Goal: Task Accomplishment & Management: Manage account settings

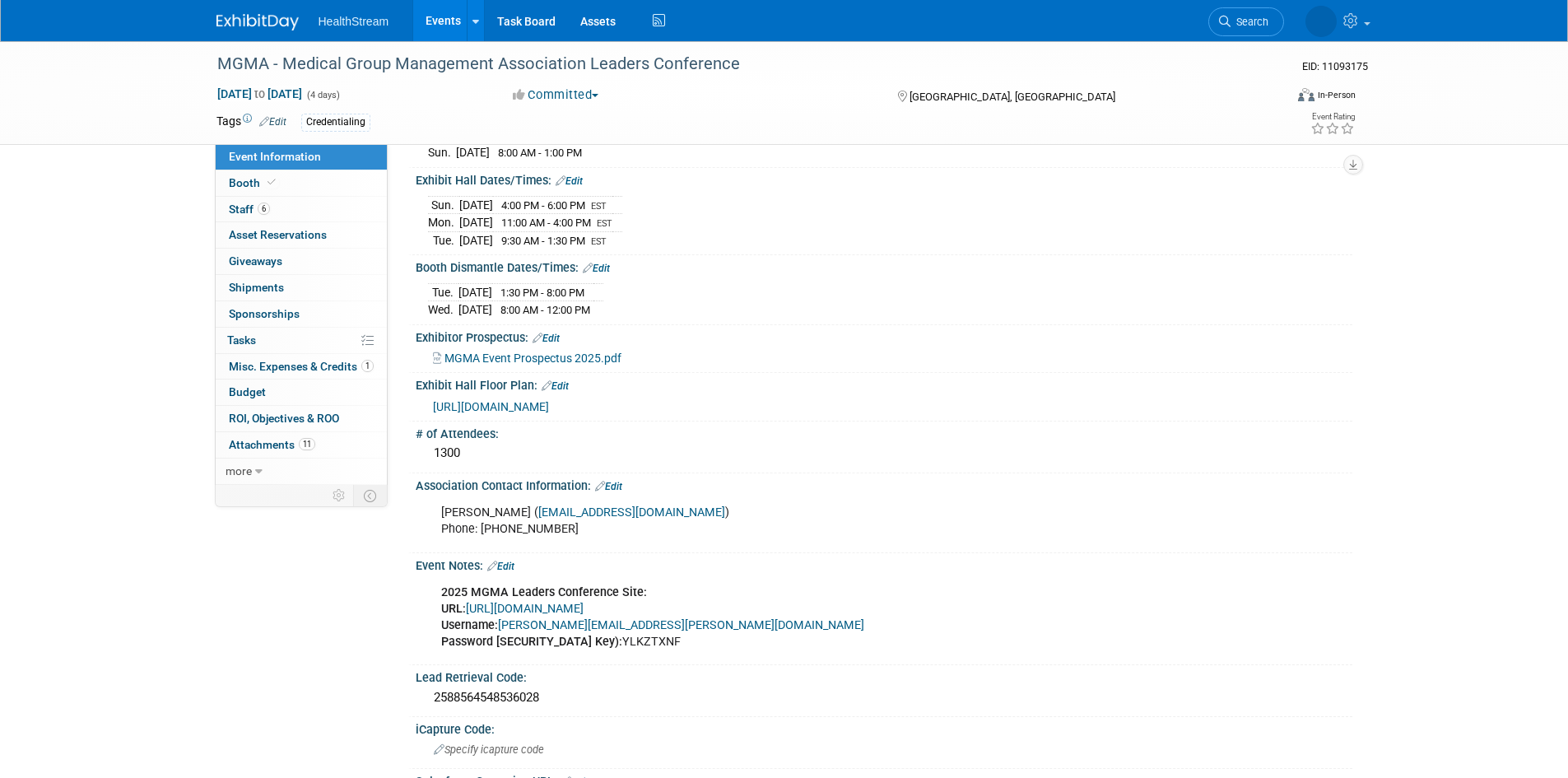
click at [445, 18] on link "Events" at bounding box center [443, 21] width 60 height 41
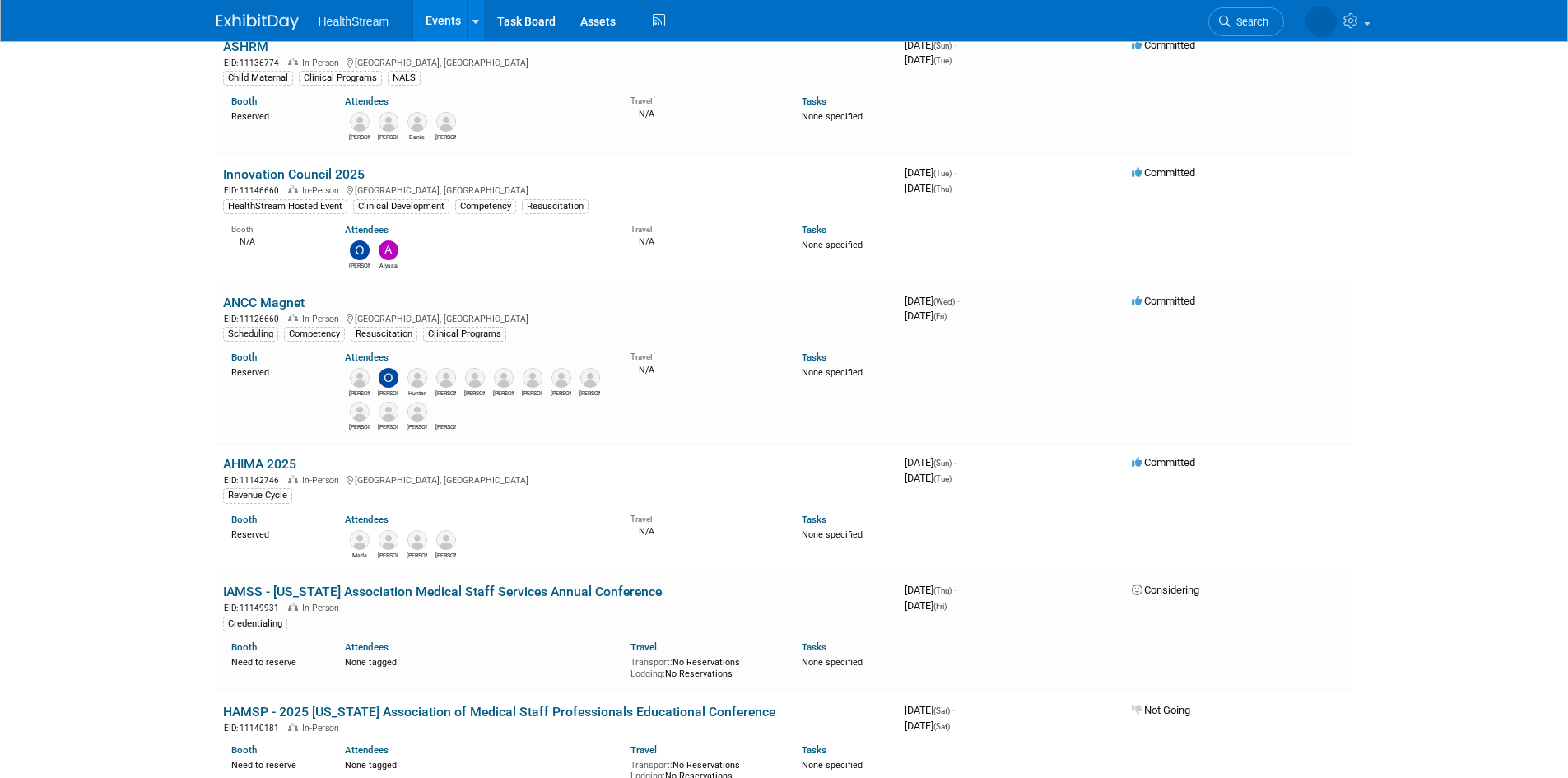
scroll to position [741, 0]
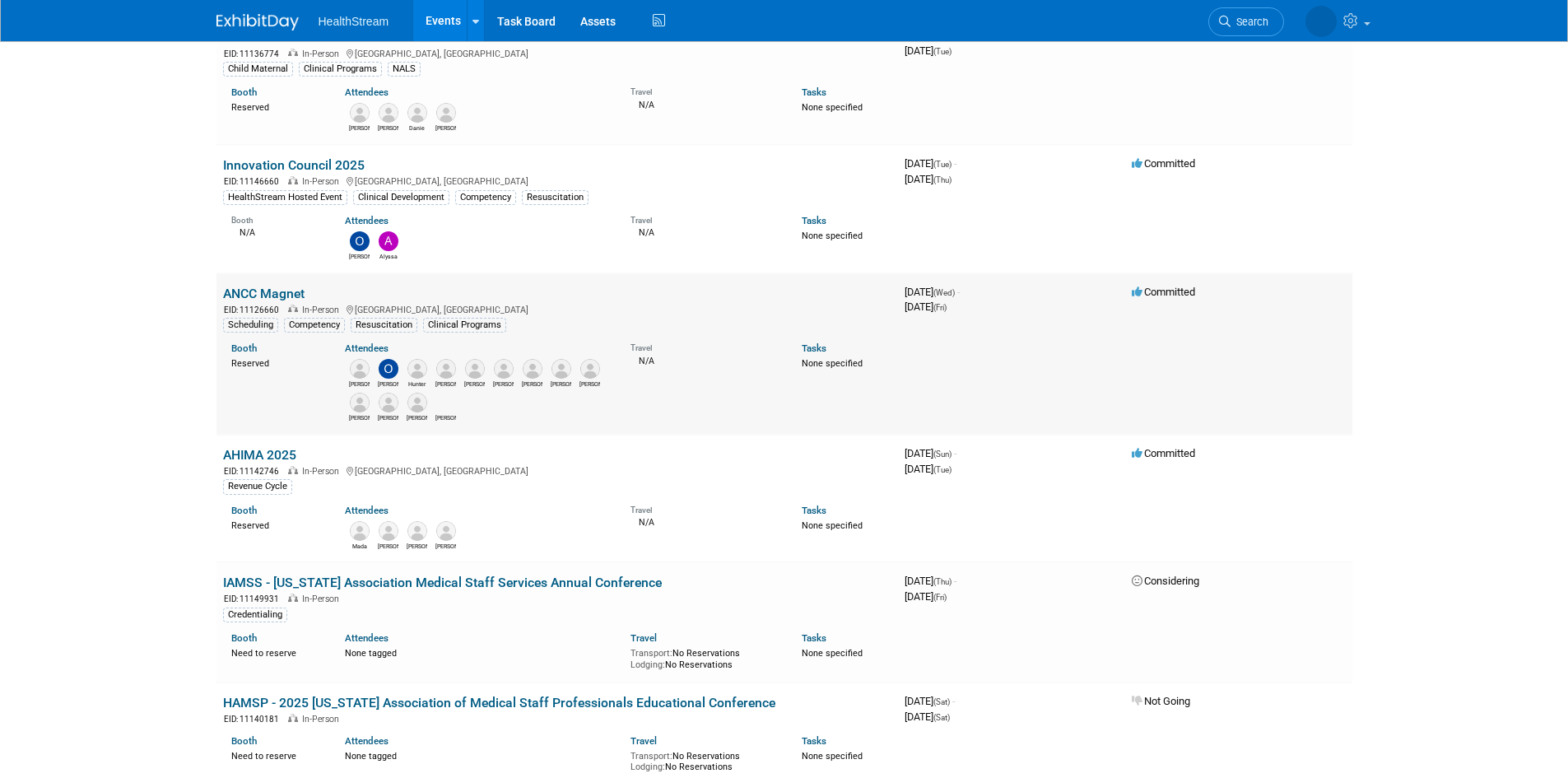
click at [281, 283] on td "ANCC Magnet EID: 11126660 In-Person Atlanta, GA Scheduling Competency Resuscita…" at bounding box center [557, 353] width 682 height 162
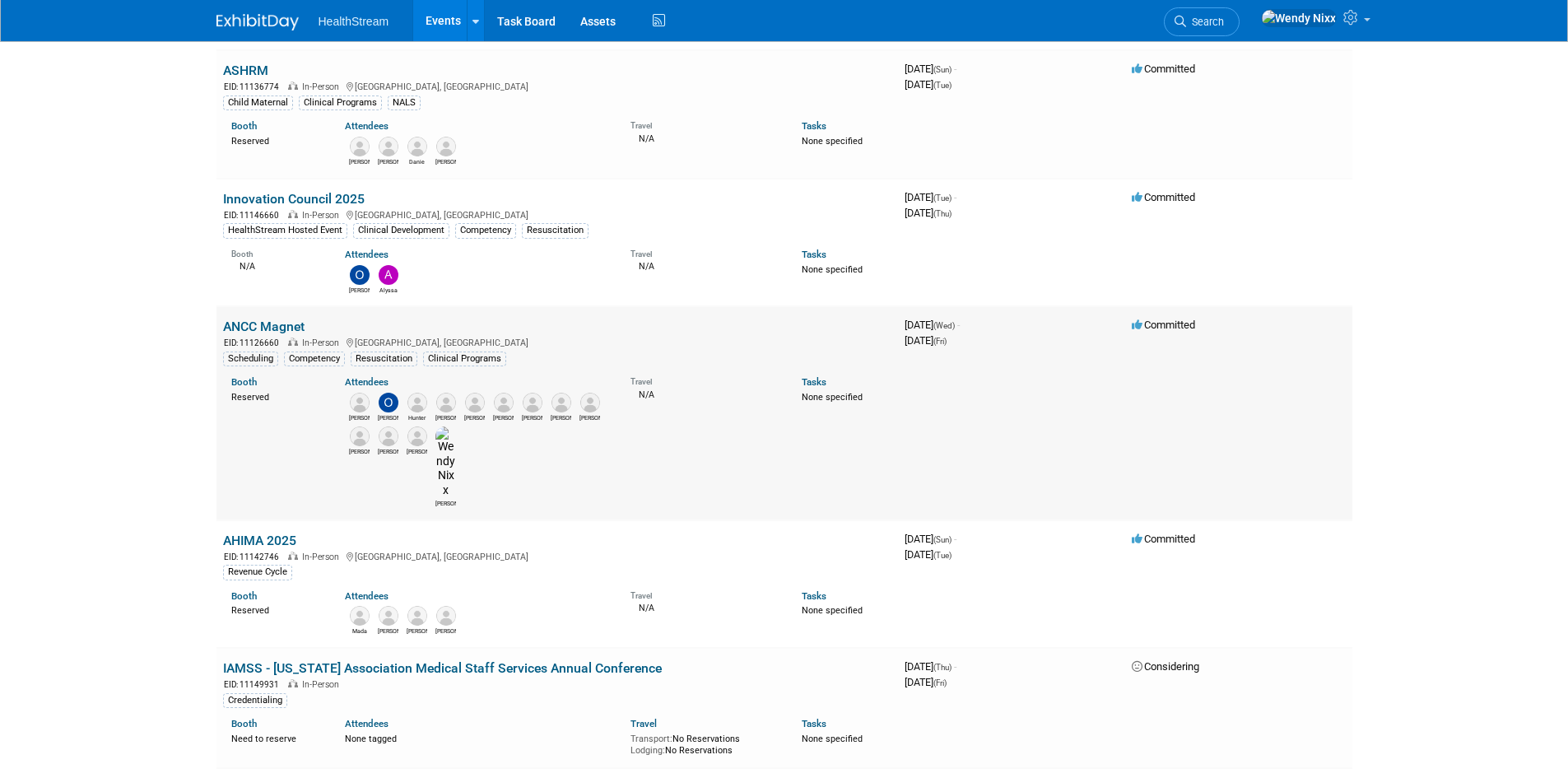
click at [279, 319] on link "ANCC Magnet" at bounding box center [264, 326] width 81 height 16
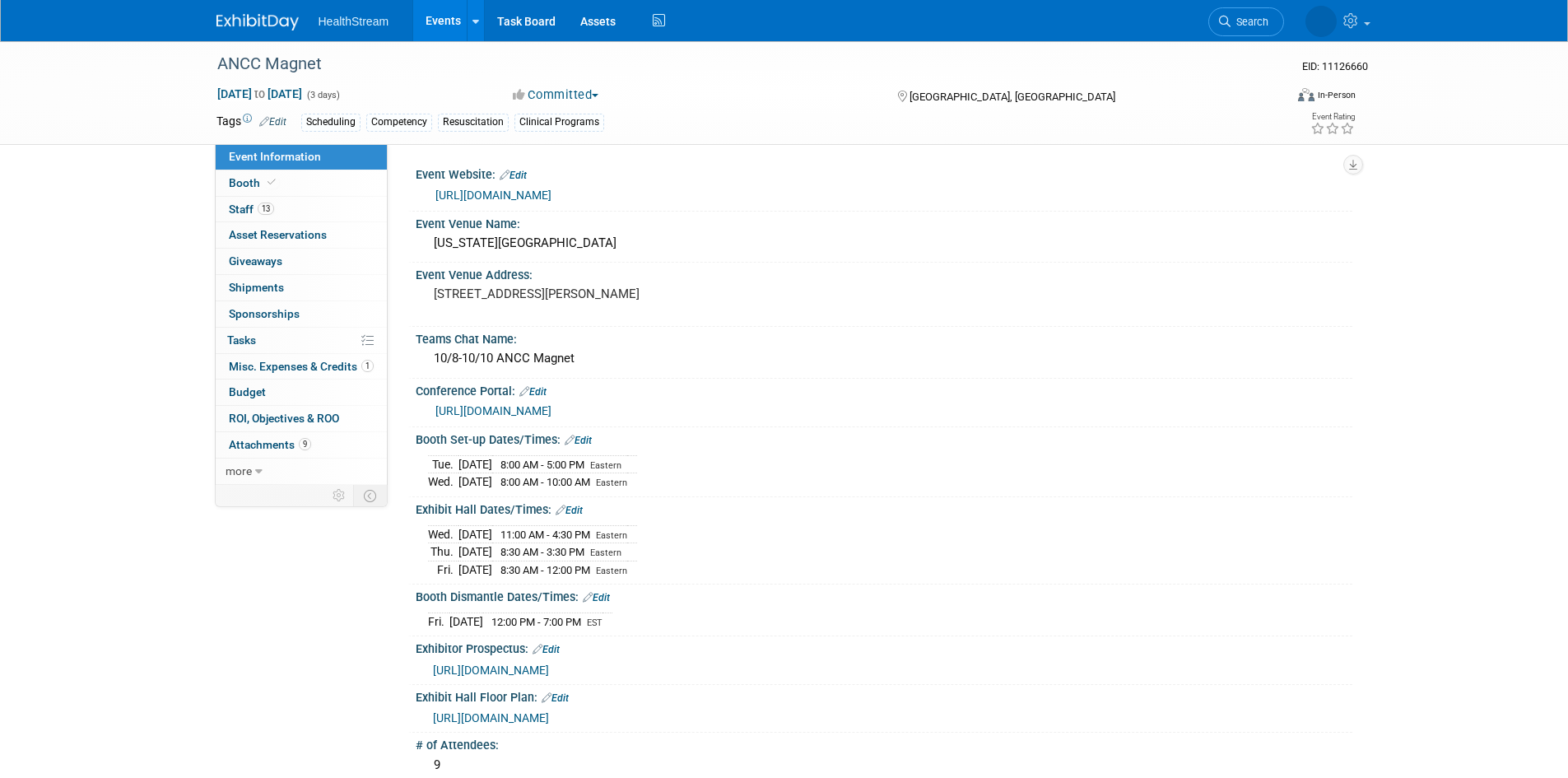
click at [275, 123] on link "Edit" at bounding box center [272, 122] width 27 height 11
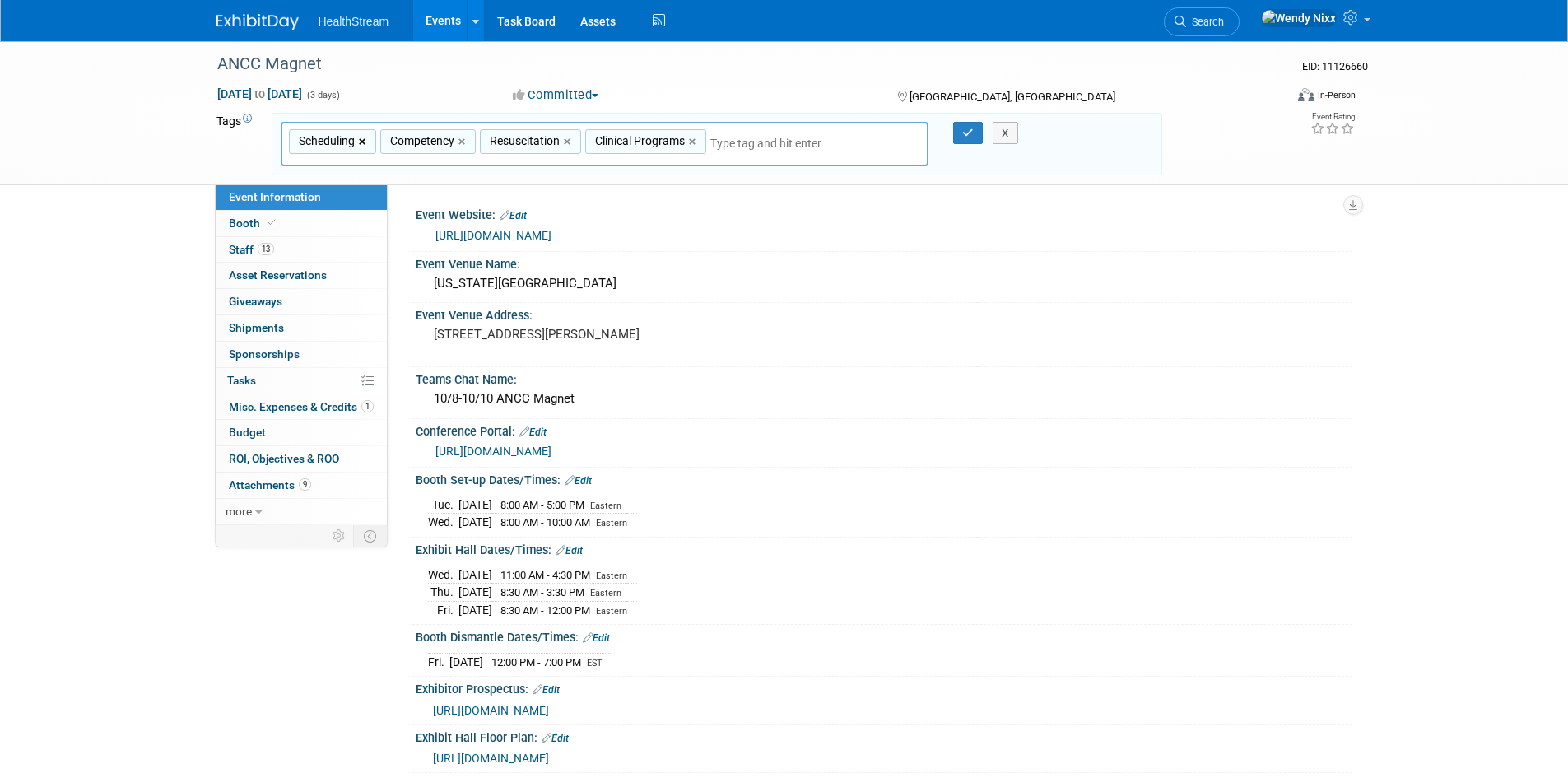
click at [363, 144] on link "×" at bounding box center [364, 142] width 10 height 19
type input "Competency, Resuscitation, Clinical Programs"
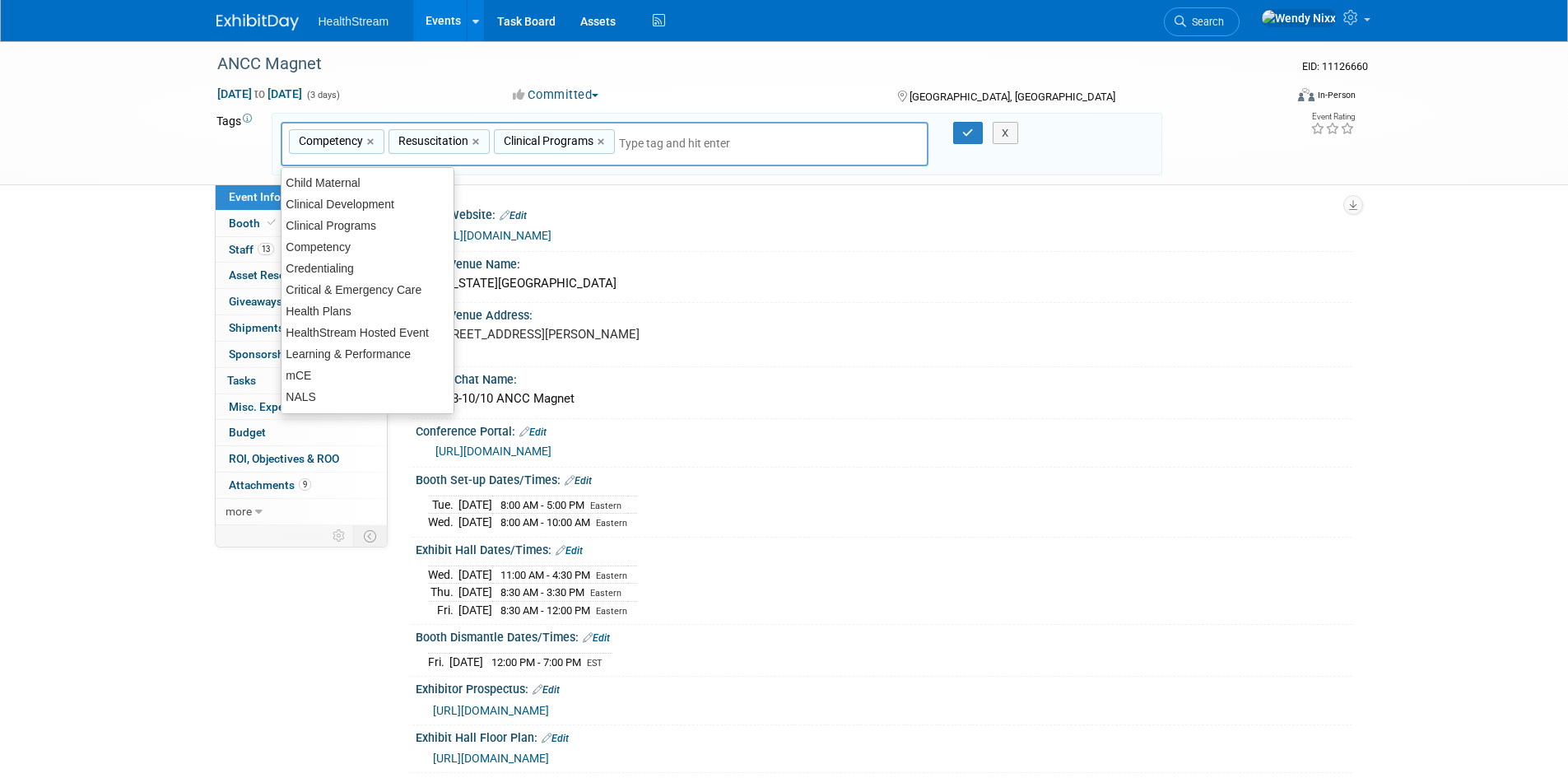
click at [652, 144] on input "text" at bounding box center [734, 143] width 230 height 17
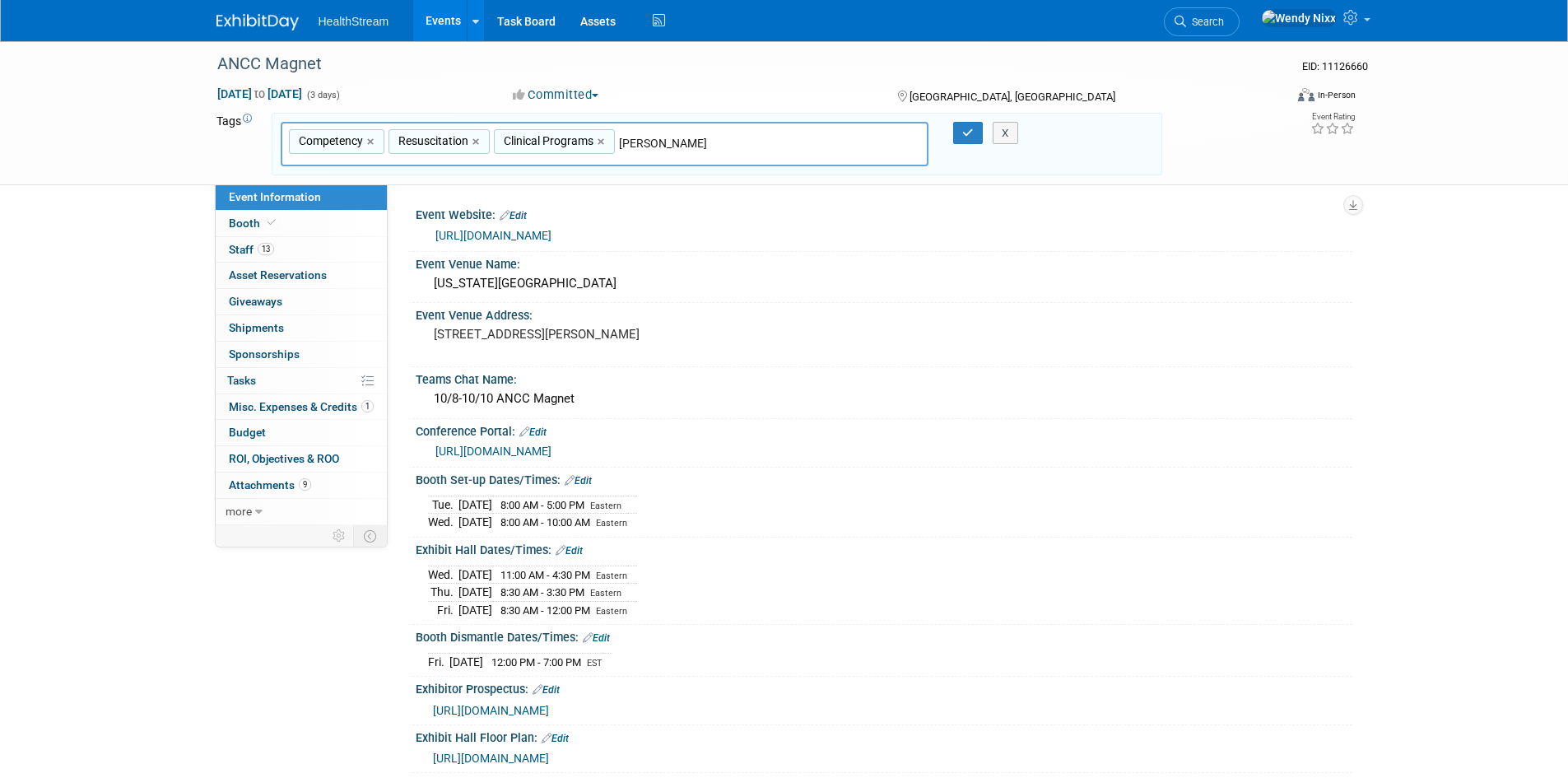
type input "J"
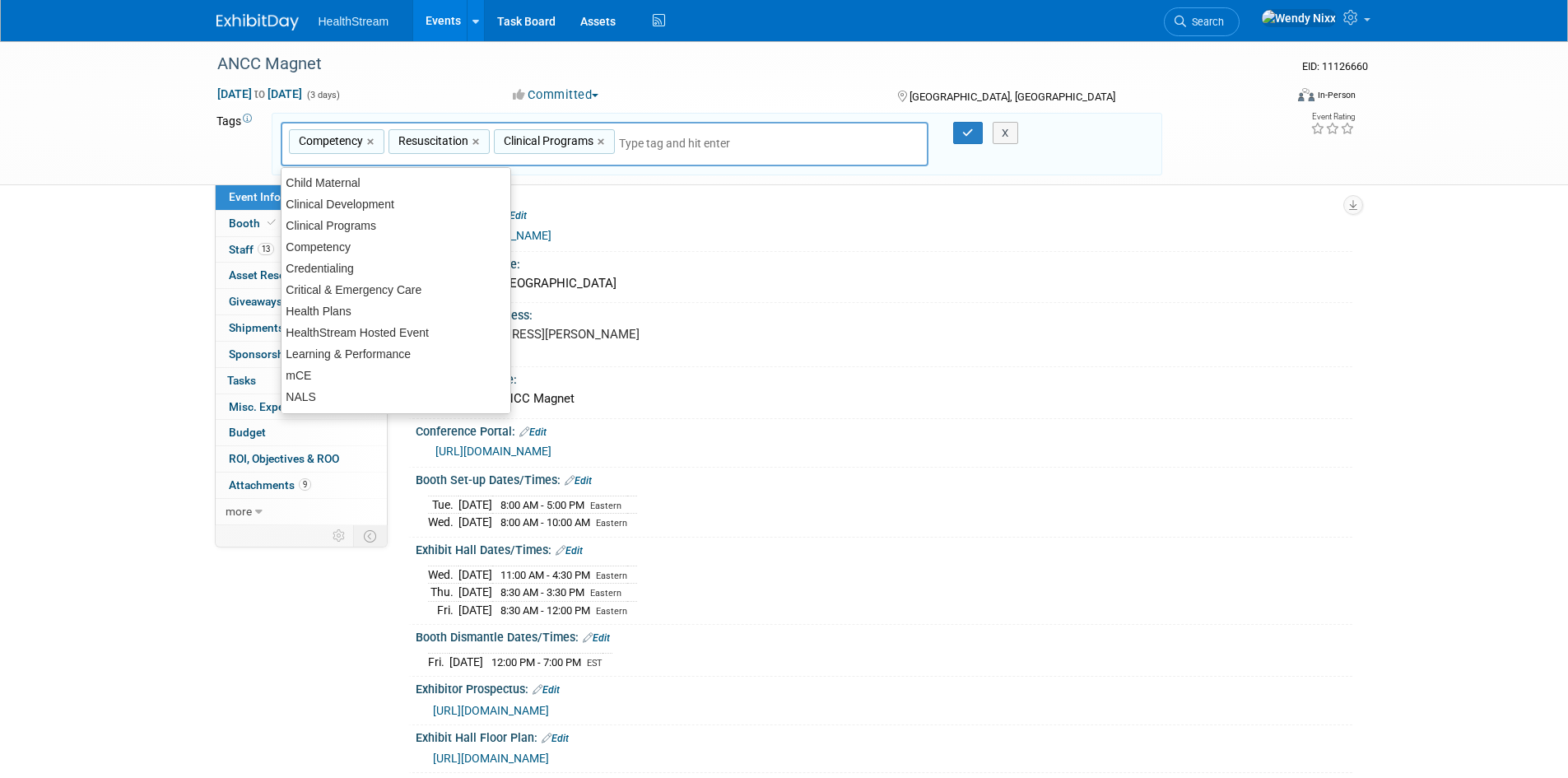
type input "Clinical Programs"
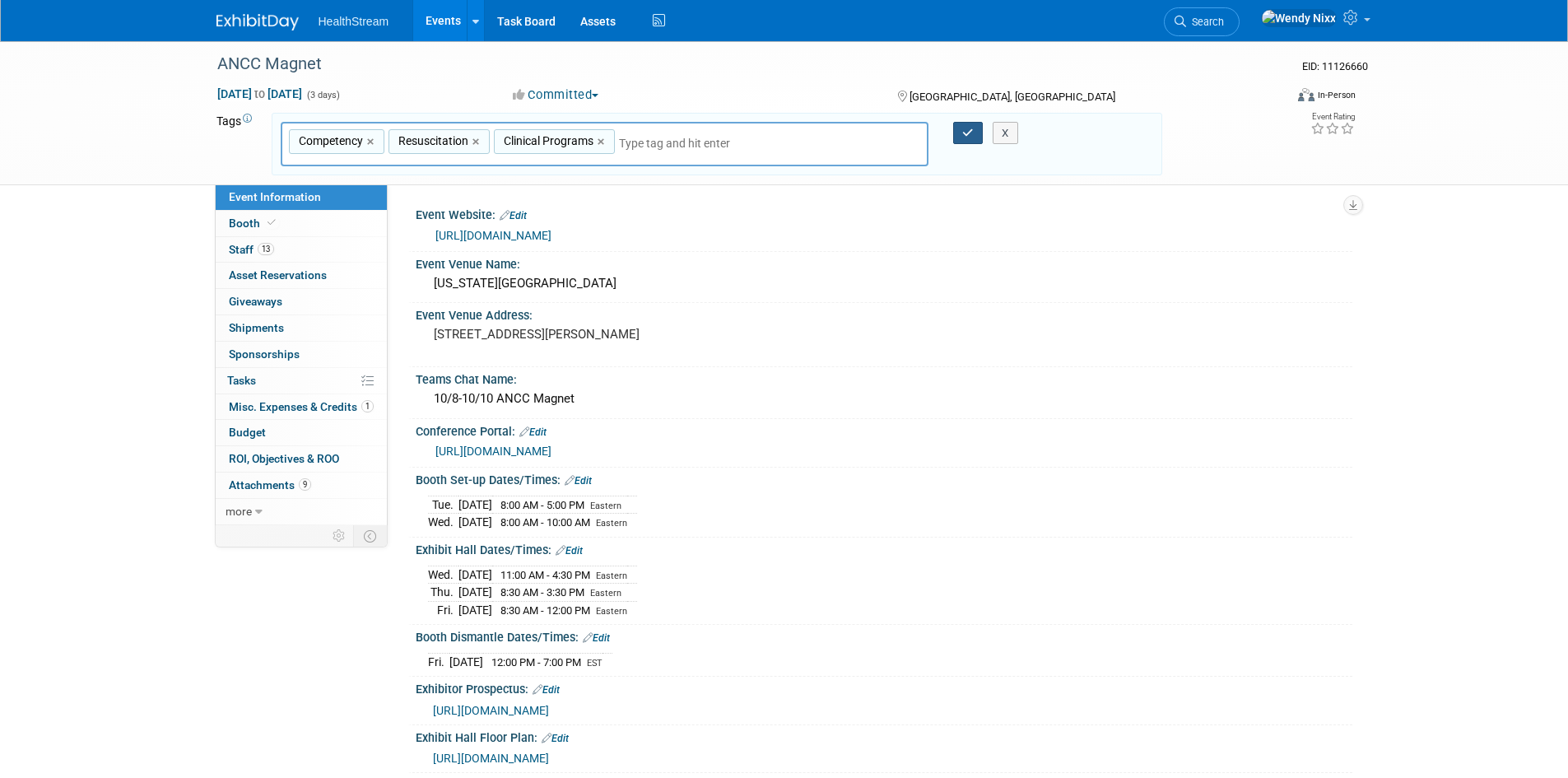
click at [967, 136] on icon "button" at bounding box center [968, 132] width 11 height 10
